Goal: Information Seeking & Learning: Learn about a topic

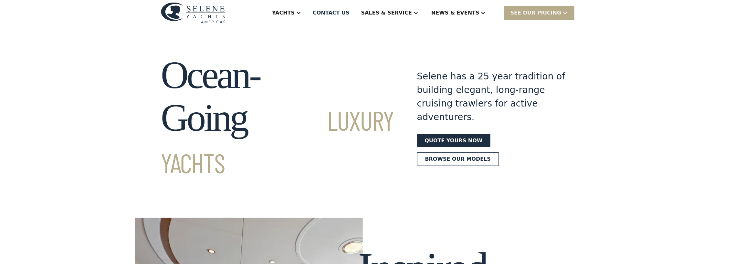
scroll to position [2, 0]
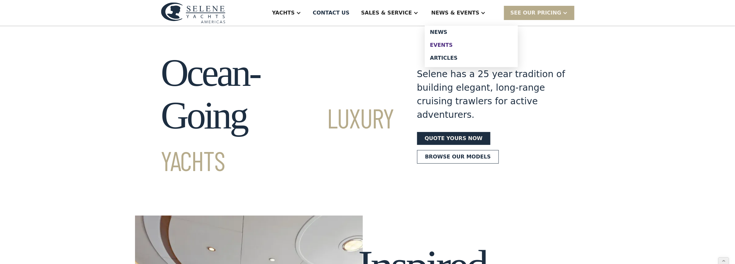
click at [461, 45] on div "Events" at bounding box center [471, 45] width 83 height 5
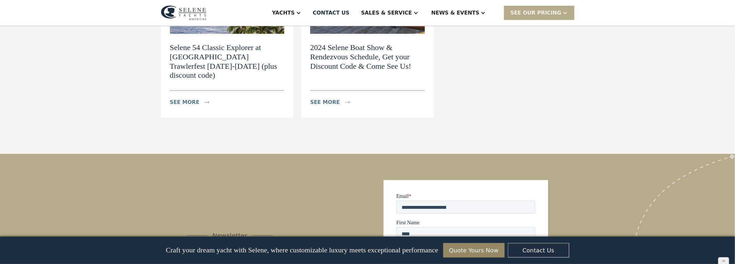
scroll to position [332, 0]
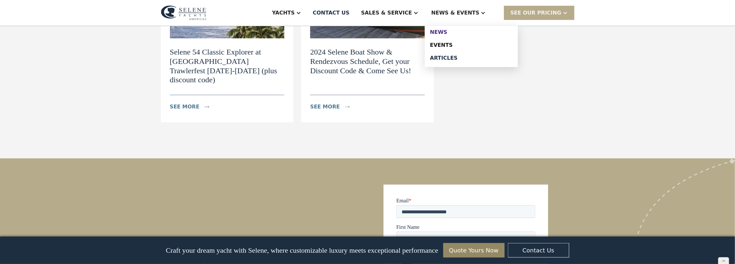
click at [448, 31] on div "News" at bounding box center [471, 32] width 83 height 5
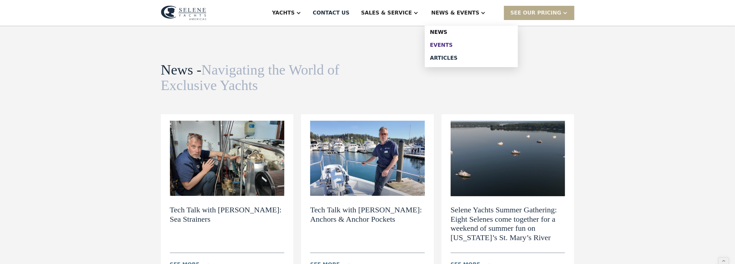
click at [447, 45] on div "Events" at bounding box center [471, 45] width 83 height 5
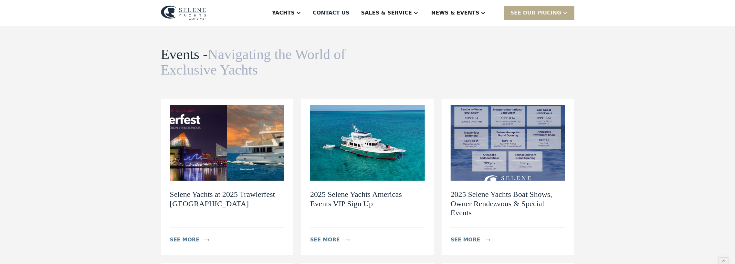
scroll to position [17, 0]
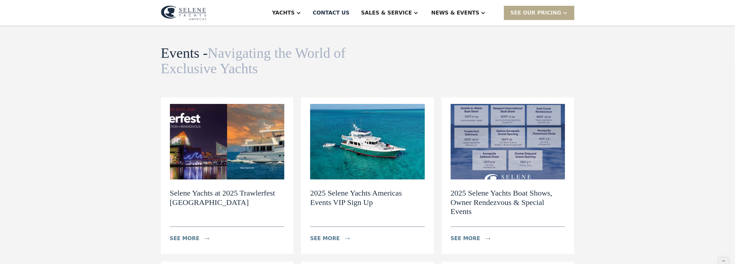
click at [231, 194] on h2 "Selene Yachts at 2025 Trawlerfest Baltimore" at bounding box center [227, 198] width 115 height 19
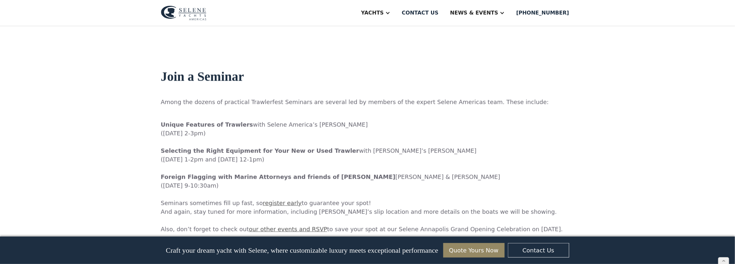
scroll to position [745, 0]
click at [487, 12] on div "News & EVENTS" at bounding box center [474, 13] width 48 height 8
click at [473, 44] on div "Events" at bounding box center [490, 45] width 83 height 5
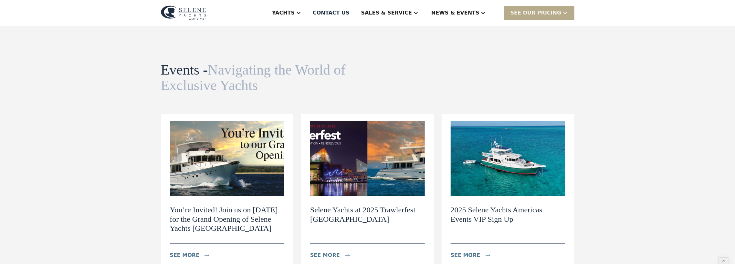
click at [219, 173] on img at bounding box center [227, 159] width 115 height 76
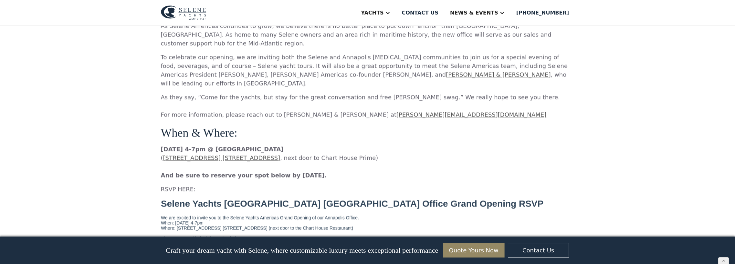
scroll to position [454, 0]
click at [221, 154] on link "[STREET_ADDRESS] [STREET_ADDRESS]" at bounding box center [221, 157] width 117 height 7
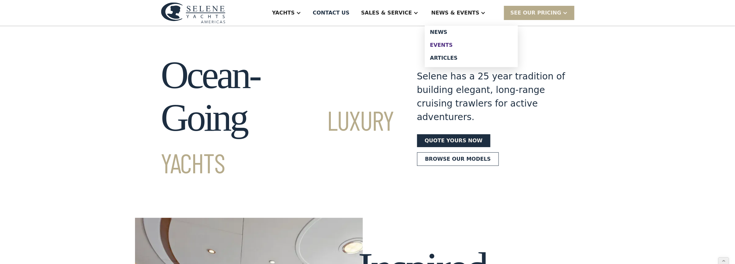
click at [446, 43] on div "Events" at bounding box center [471, 45] width 83 height 5
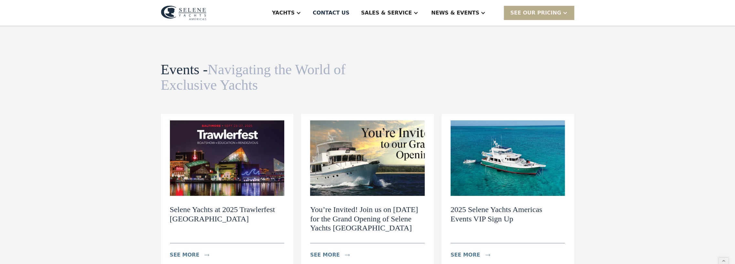
scroll to position [16, 0]
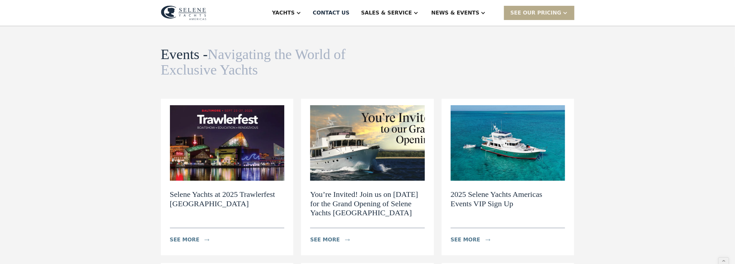
click at [323, 200] on h2 "You’re Invited! Join us on September 30th for the Grand Opening of Selene Yacht…" at bounding box center [367, 204] width 115 height 28
